Goal: Task Accomplishment & Management: Manage account settings

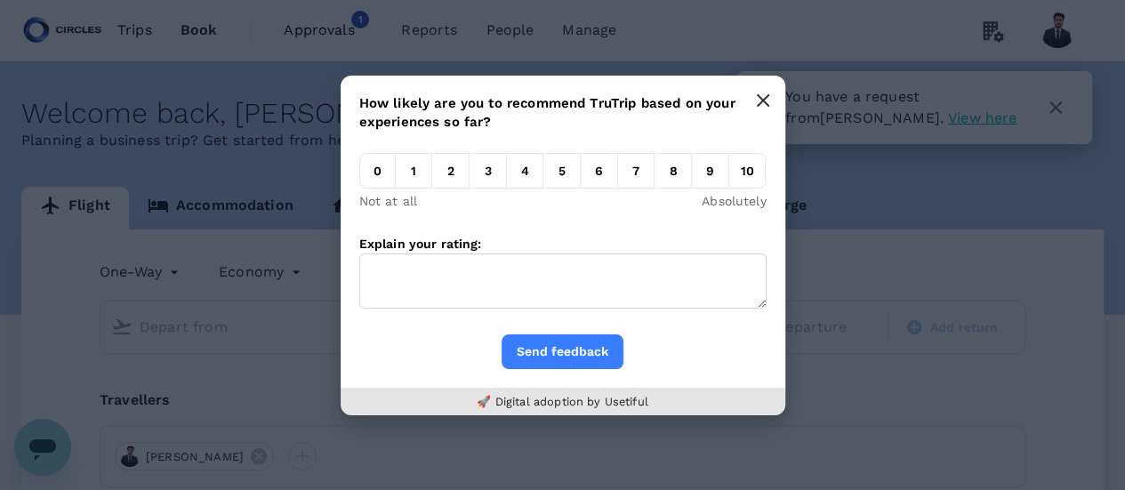
type input "roundtrip"
type input "Singapore Changi (SIN)"
type input "Barcelona El Prat (BCN)"
click at [762, 101] on icon "button" at bounding box center [763, 100] width 11 height 11
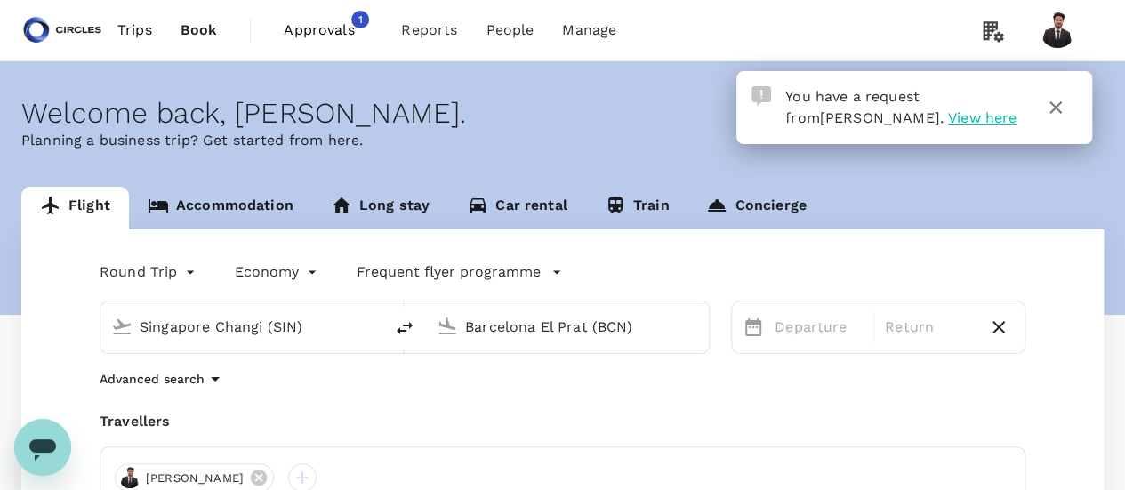
click at [948, 118] on span "View here" at bounding box center [982, 117] width 69 height 17
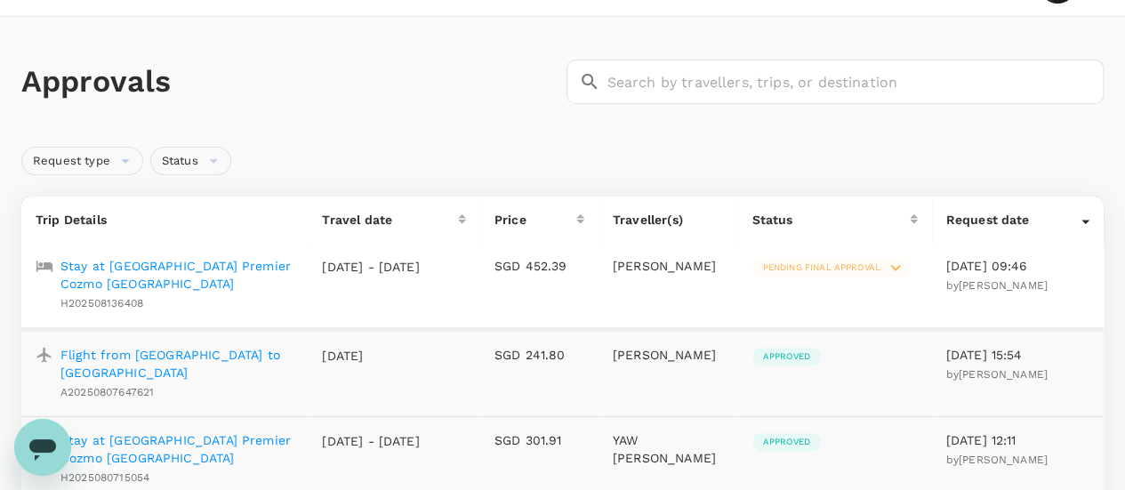
scroll to position [59, 0]
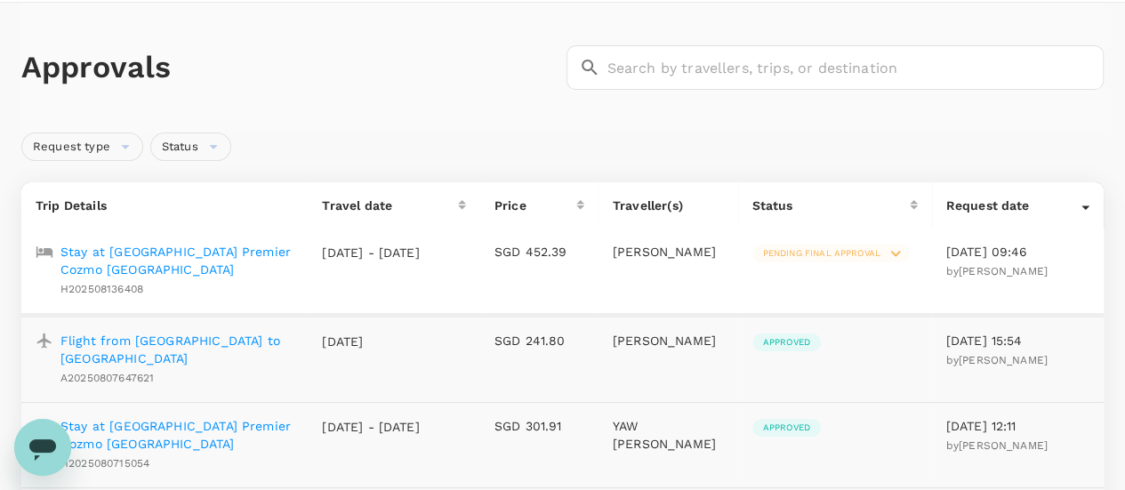
click at [157, 249] on p "Stay at Oakwood Premier Cozmo Jakarta" at bounding box center [177, 261] width 233 height 36
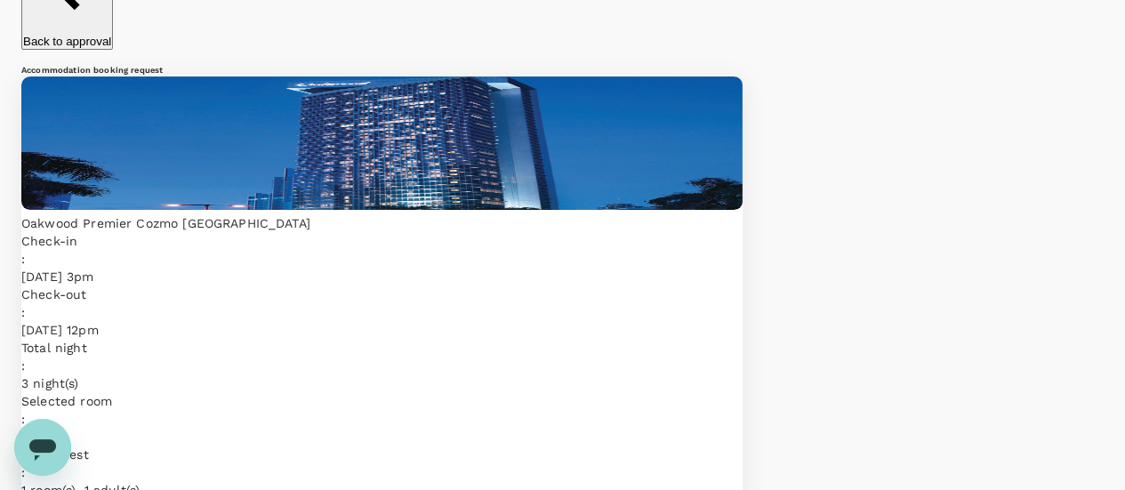
scroll to position [94, 0]
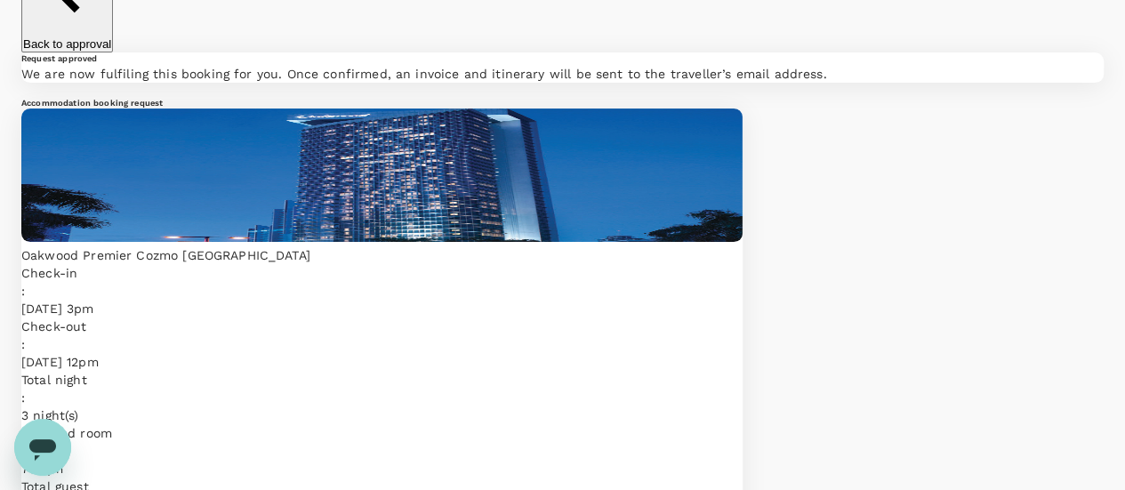
scroll to position [0, 0]
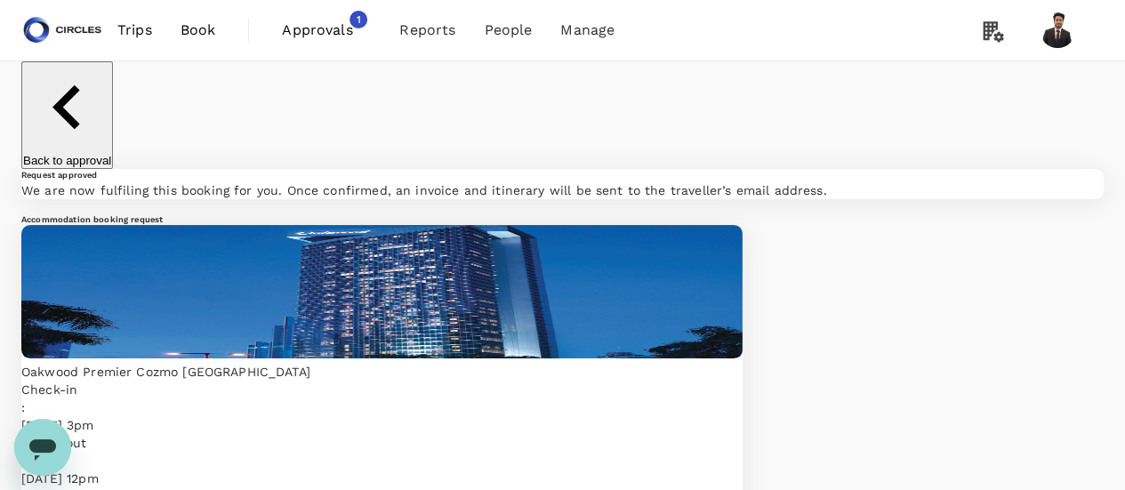
click at [139, 24] on span "Trips" at bounding box center [134, 30] width 35 height 21
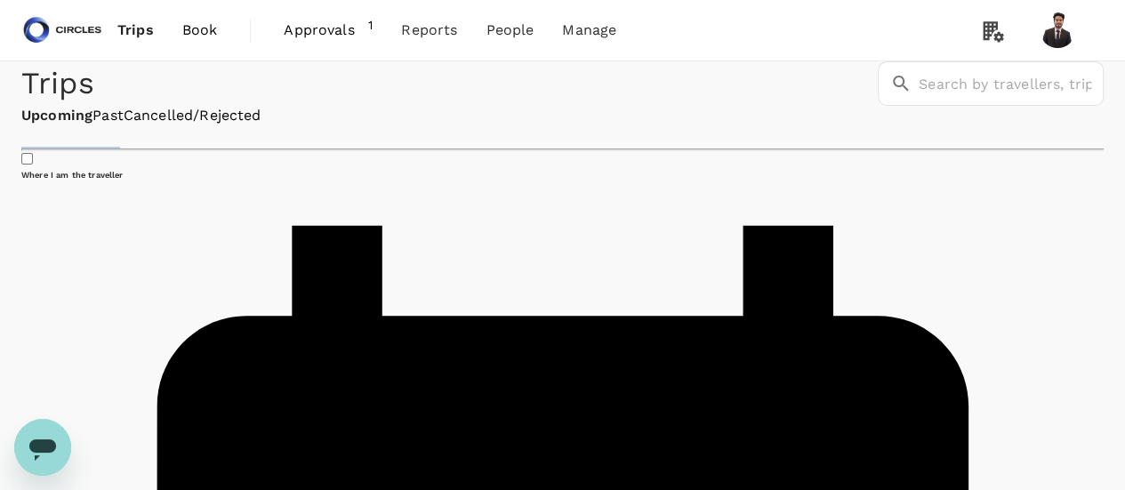
click at [322, 35] on span "Approvals" at bounding box center [326, 30] width 85 height 21
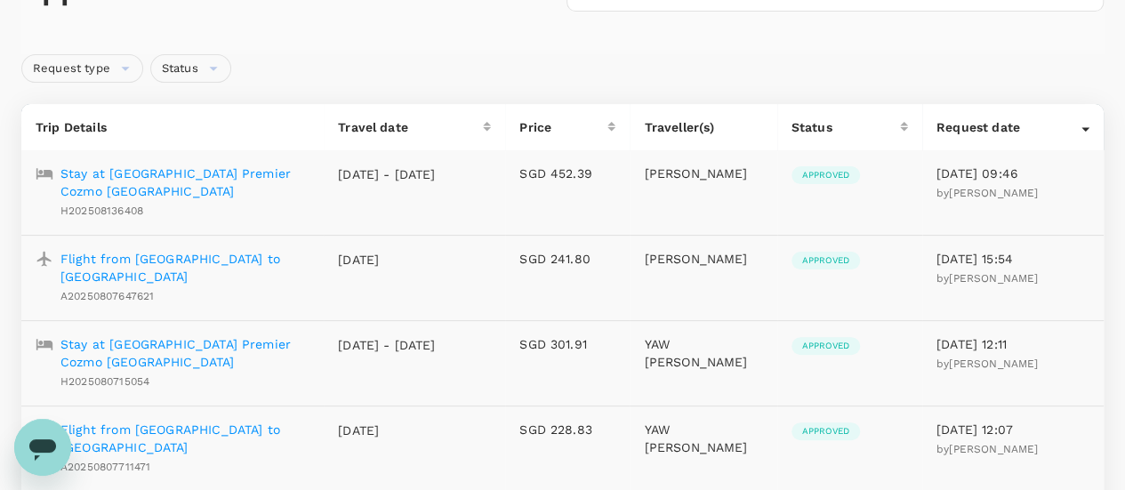
scroll to position [141, 0]
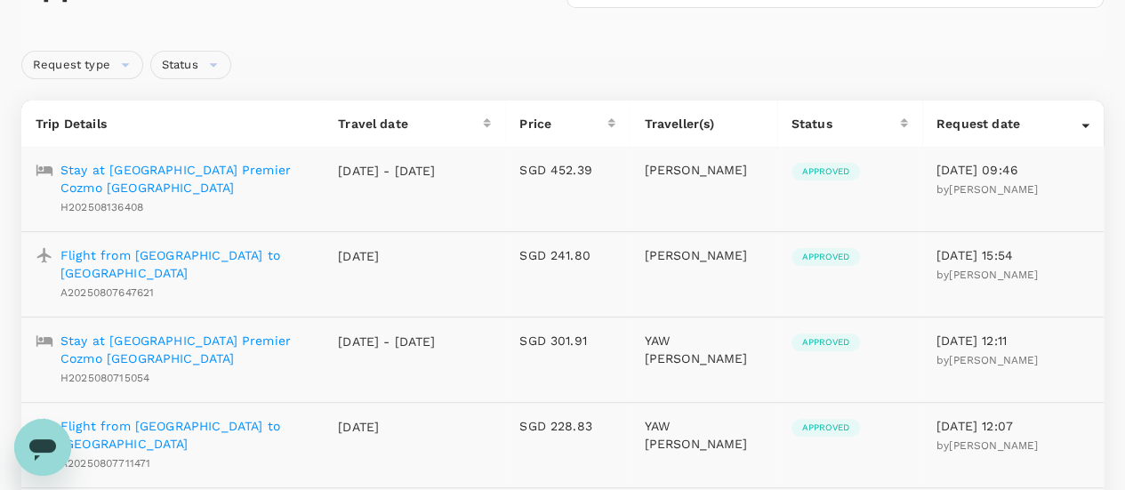
click at [205, 177] on p "Stay at Oakwood Premier Cozmo Jakarta" at bounding box center [185, 179] width 249 height 36
